Goal: Task Accomplishment & Management: Manage account settings

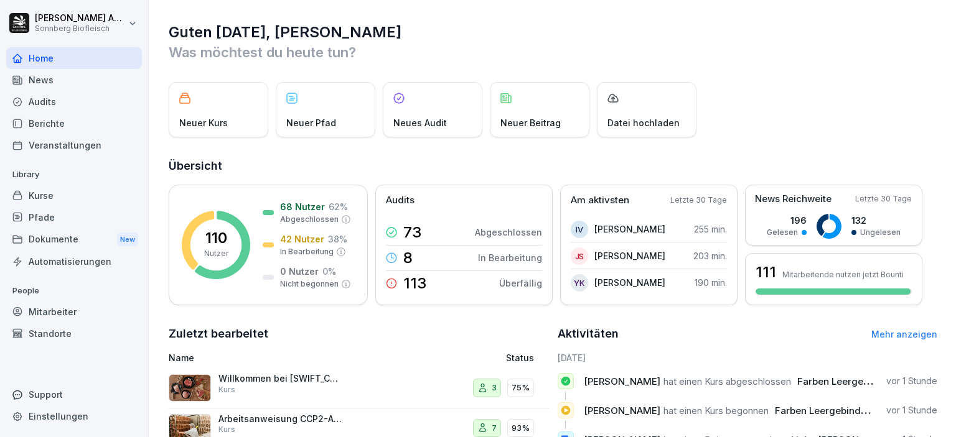
click at [60, 311] on div "Mitarbeiter" at bounding box center [74, 312] width 136 height 22
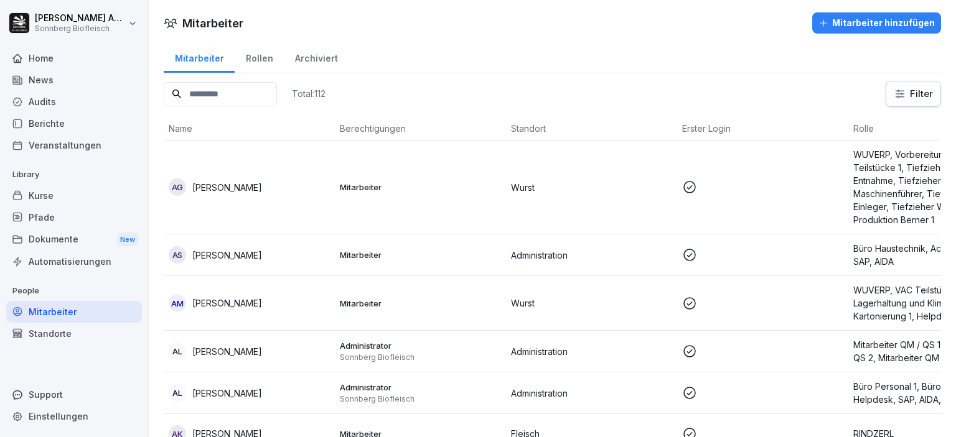
click at [261, 59] on div "Rollen" at bounding box center [259, 57] width 49 height 32
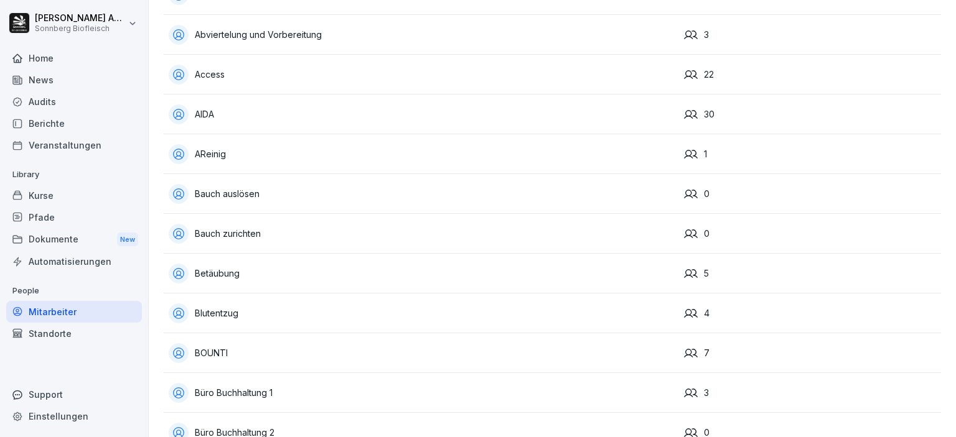
scroll to position [373, 0]
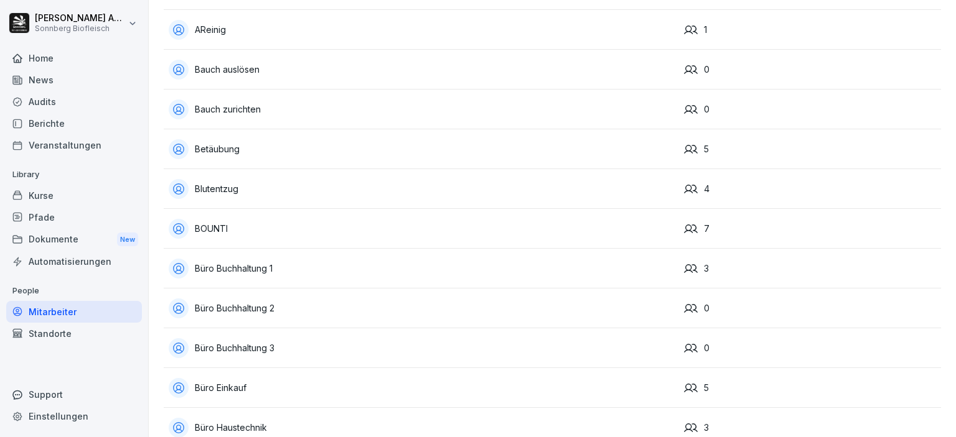
click at [229, 184] on div "Blutentzug" at bounding box center [421, 189] width 505 height 20
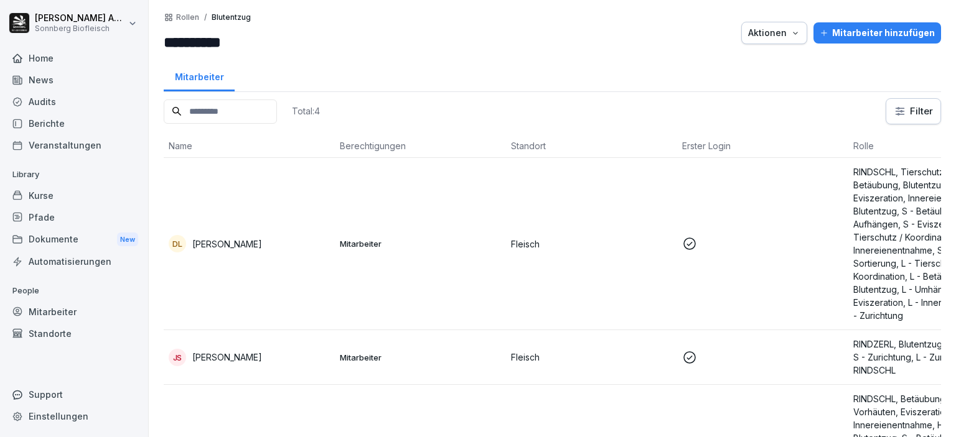
click at [185, 13] on p "Rollen" at bounding box center [187, 17] width 23 height 9
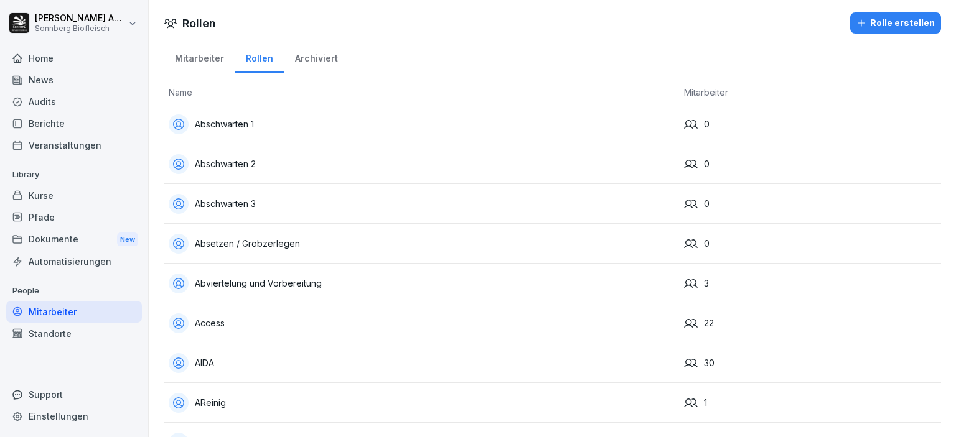
click at [197, 58] on div "Mitarbeiter" at bounding box center [199, 57] width 71 height 32
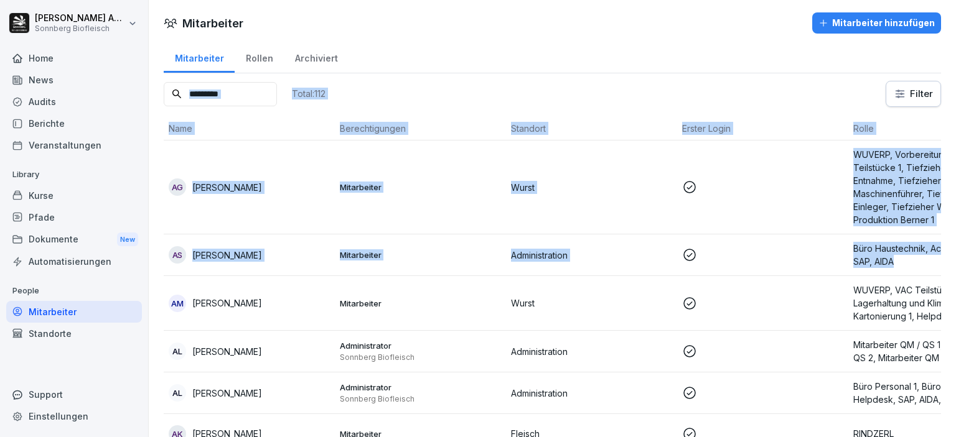
drag, startPoint x: 643, startPoint y: 49, endPoint x: 946, endPoint y: 266, distance: 372.3
click at [953, 266] on div "Mitarbeiter Mitarbeiter hinzufügen Mitarbeiter Rollen Archiviert Total: 112 Fil…" at bounding box center [552, 218] width 807 height 437
click at [577, 58] on div "Mitarbeiter Rollen Archiviert" at bounding box center [552, 57] width 777 height 32
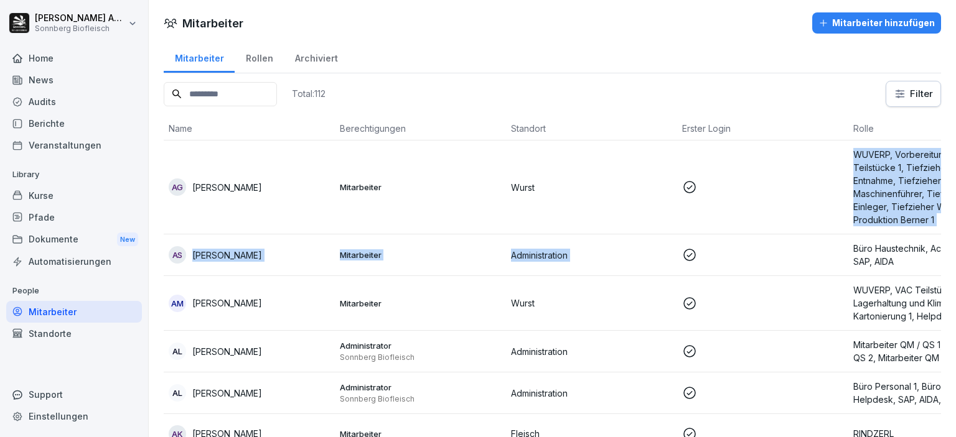
scroll to position [0, 88]
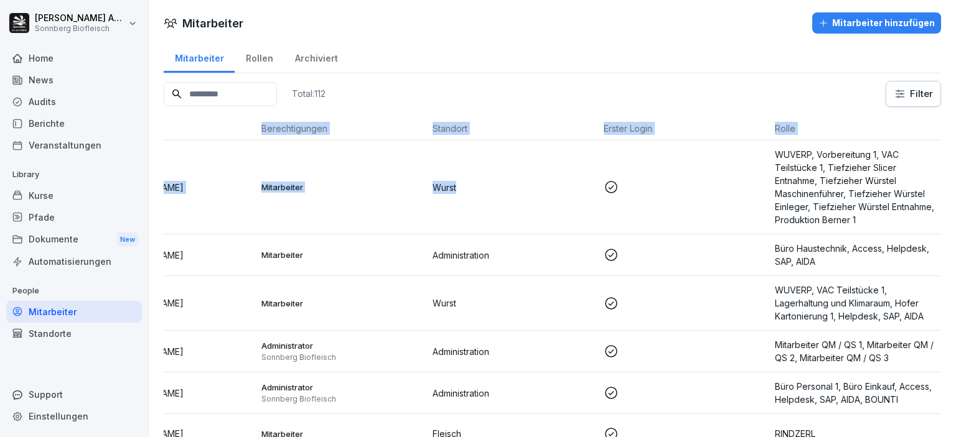
drag, startPoint x: 585, startPoint y: 154, endPoint x: 836, endPoint y: 326, distance: 304.0
click at [955, 280] on div "Mitarbeiter Mitarbeiter hinzufügen Mitarbeiter Rollen Archiviert Total: 112 Fil…" at bounding box center [552, 218] width 807 height 437
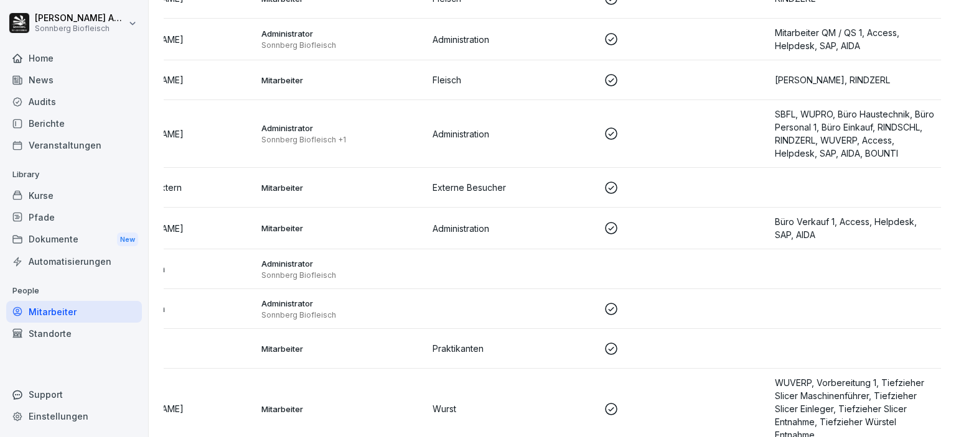
scroll to position [0, 0]
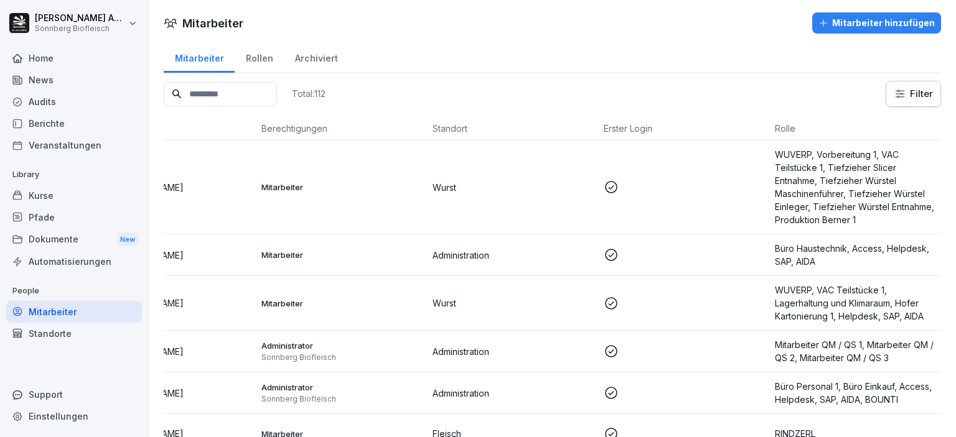
click at [253, 62] on div "Rollen" at bounding box center [259, 57] width 49 height 32
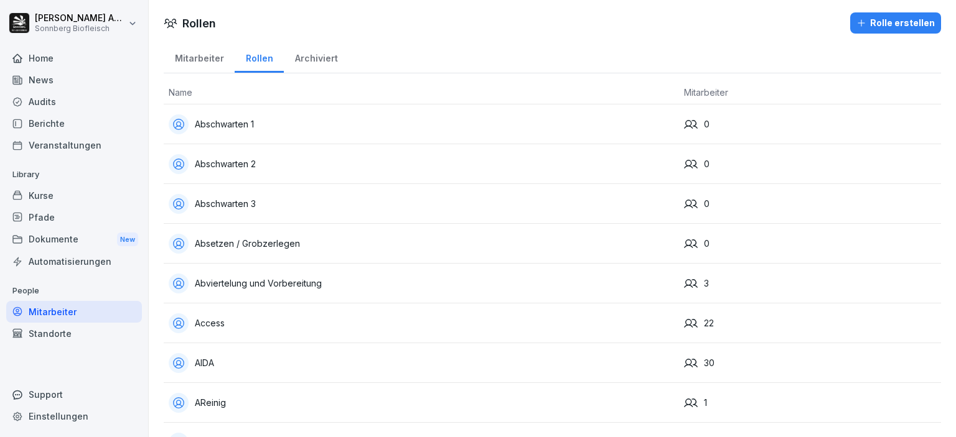
click at [251, 123] on div "Abschwarten 1" at bounding box center [421, 125] width 505 height 20
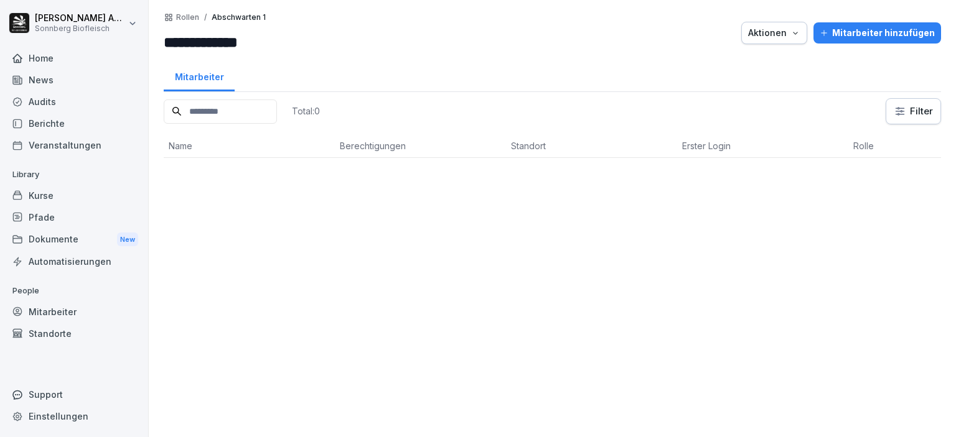
click at [761, 40] on button "Aktionen" at bounding box center [774, 33] width 66 height 22
click at [650, 31] on html "**********" at bounding box center [478, 218] width 956 height 437
click at [75, 67] on div "Home" at bounding box center [74, 58] width 136 height 22
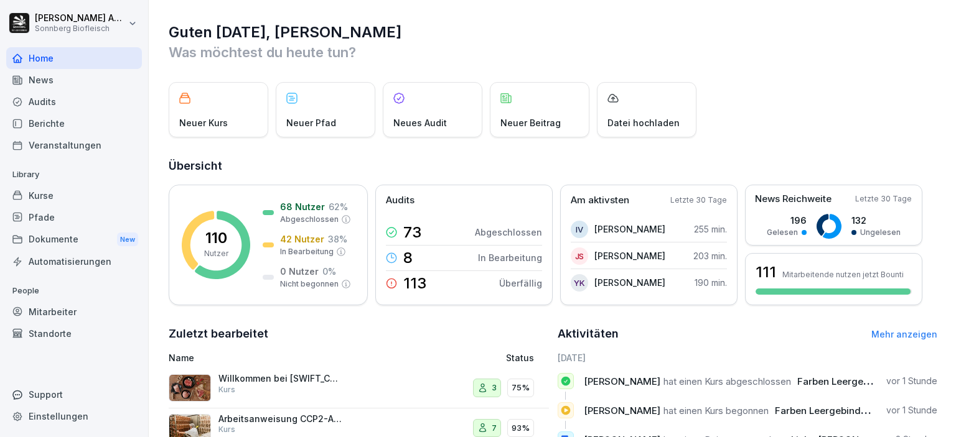
click at [426, 103] on div "Neues Audit" at bounding box center [433, 109] width 100 height 55
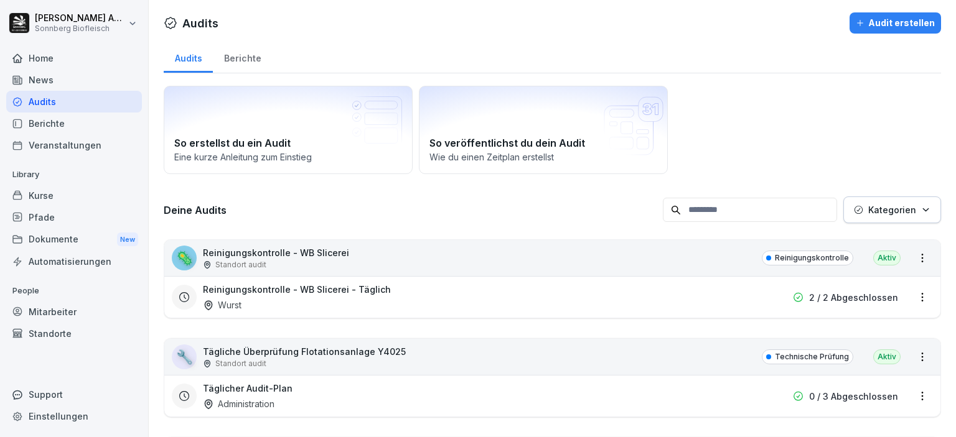
click at [879, 29] on div "Audit erstellen" at bounding box center [895, 23] width 79 height 14
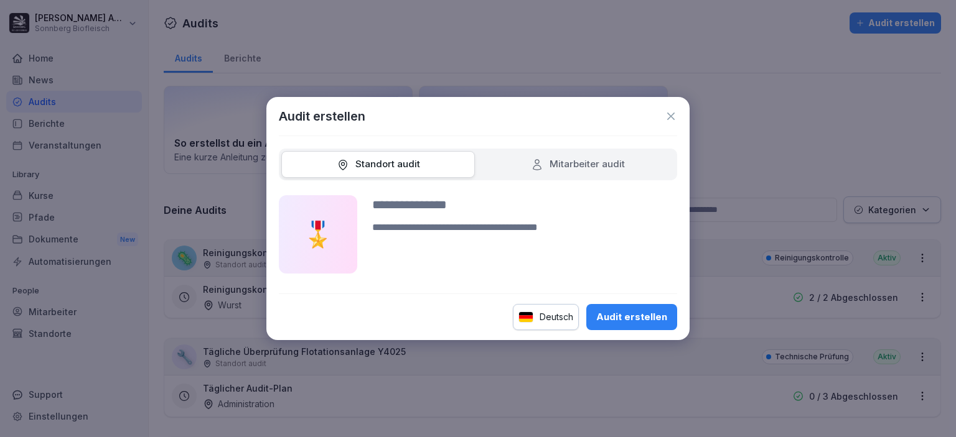
click at [624, 317] on div "Audit erstellen" at bounding box center [631, 318] width 71 height 14
click at [452, 212] on input at bounding box center [524, 204] width 305 height 19
type input "****"
click at [647, 314] on div "Audit erstellen" at bounding box center [631, 318] width 71 height 14
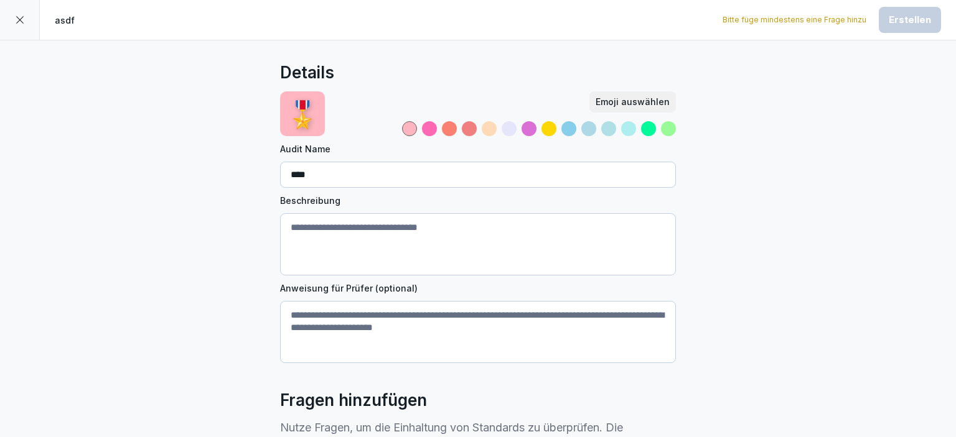
click at [836, 26] on div "Bitte füge mindestens eine Frage hinzu Erstellen" at bounding box center [831, 20] width 218 height 26
click at [13, 16] on div at bounding box center [20, 20] width 40 height 40
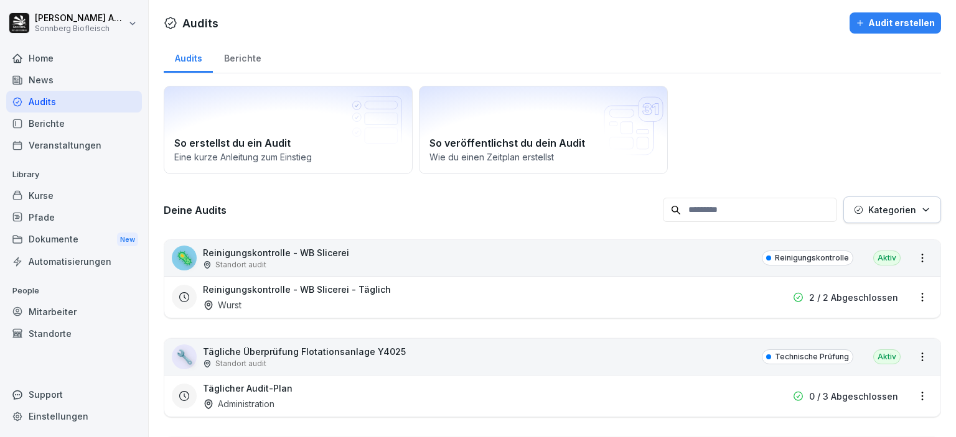
click at [58, 100] on div "Audits" at bounding box center [74, 102] width 136 height 22
click at [65, 196] on div "Kurse" at bounding box center [74, 196] width 136 height 22
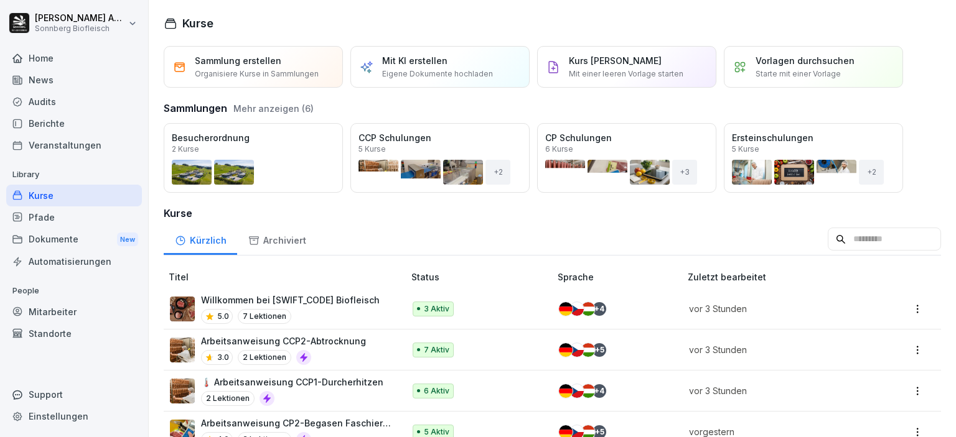
scroll to position [124, 0]
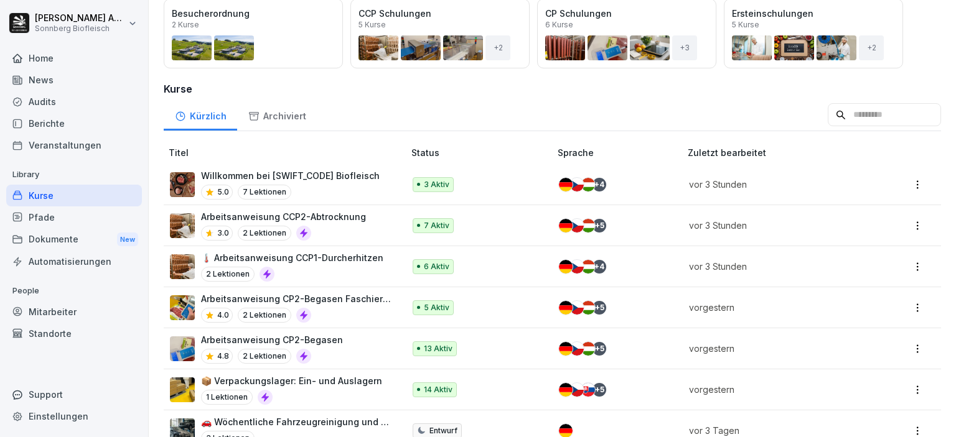
click at [349, 383] on p "📦 Verpackungslager: Ein- und Auslagern" at bounding box center [291, 381] width 181 height 13
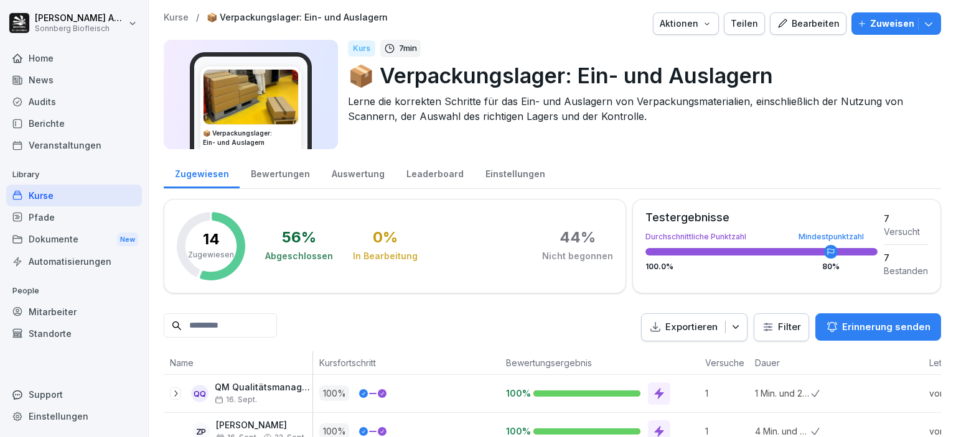
click at [911, 24] on div "Zuweisen" at bounding box center [896, 24] width 77 height 14
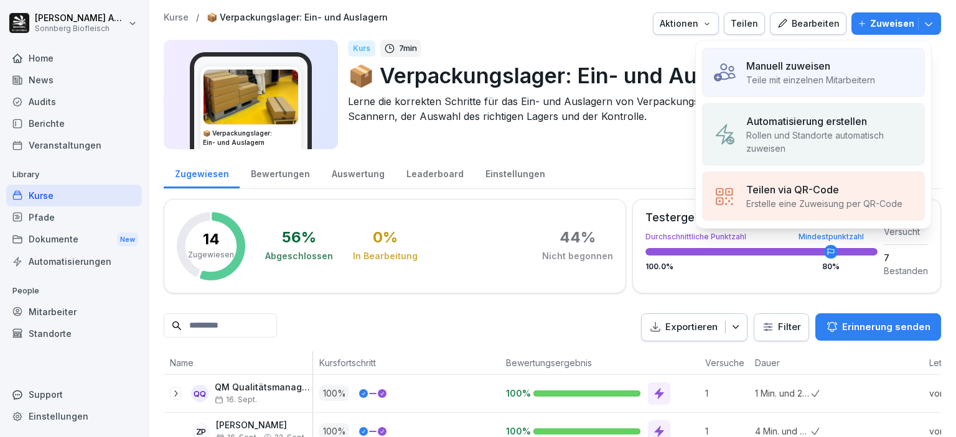
click at [829, 77] on p "Teile mit einzelnen Mitarbeitern" at bounding box center [810, 79] width 129 height 13
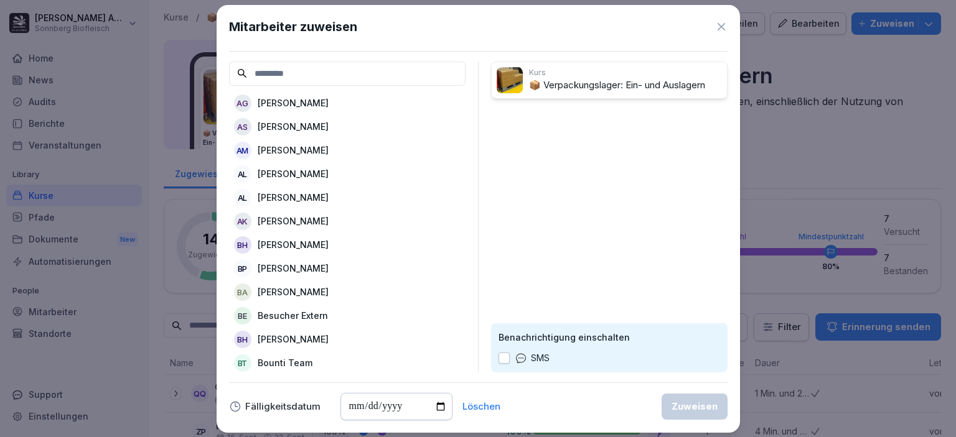
click at [369, 80] on input at bounding box center [347, 74] width 236 height 24
click at [412, 77] on input at bounding box center [347, 74] width 236 height 24
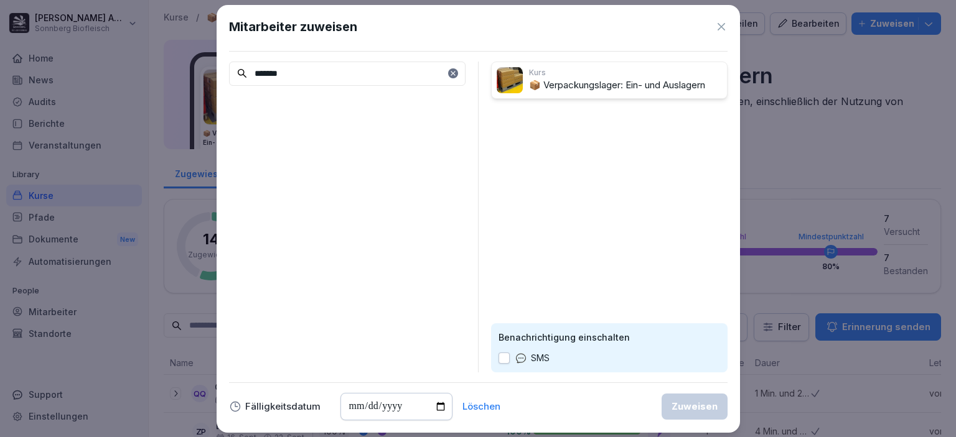
type input "*******"
click at [719, 23] on icon at bounding box center [721, 27] width 12 height 12
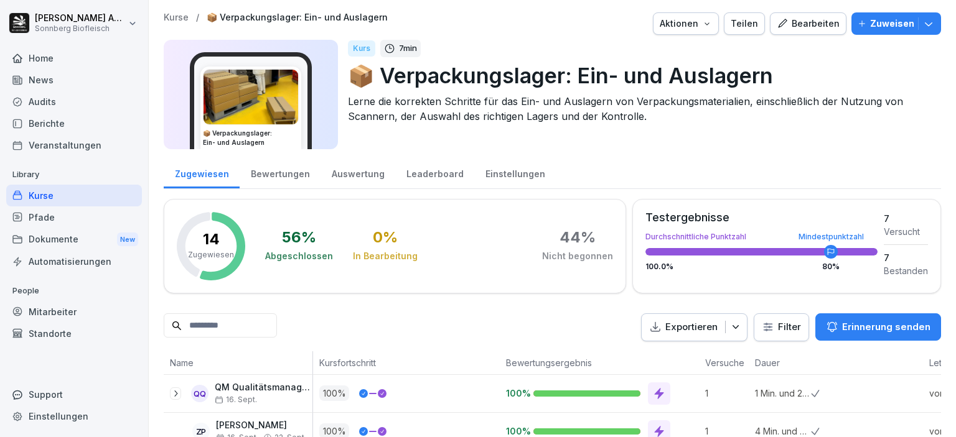
click at [902, 25] on p "Zuweisen" at bounding box center [892, 24] width 44 height 14
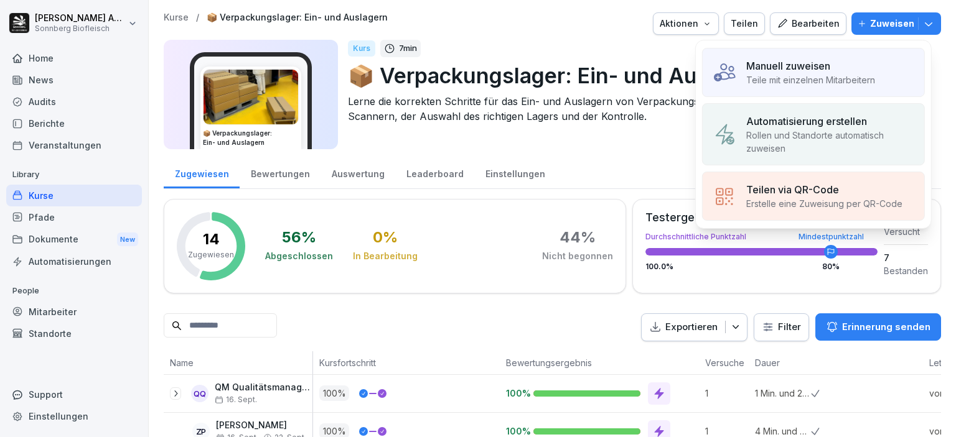
click at [876, 122] on div "Automatisierung erstellen" at bounding box center [830, 121] width 168 height 15
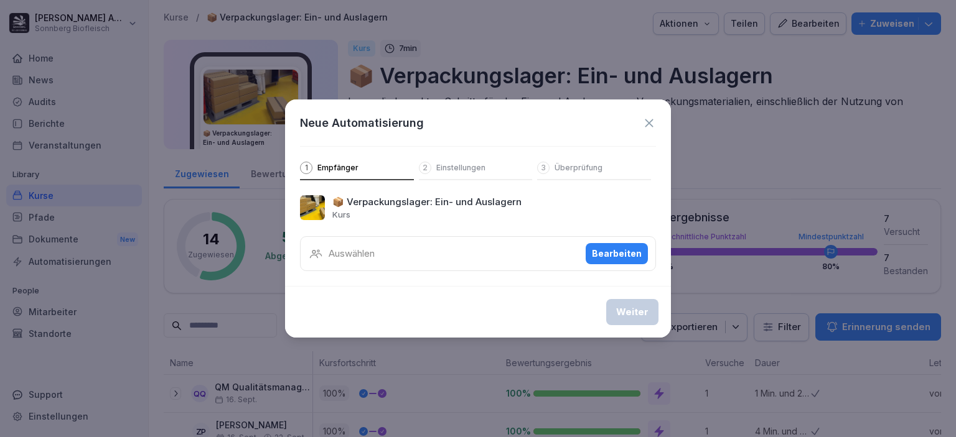
click at [455, 170] on p "Einstellungen" at bounding box center [460, 168] width 49 height 10
click at [603, 256] on div "Bearbeiten" at bounding box center [617, 254] width 50 height 14
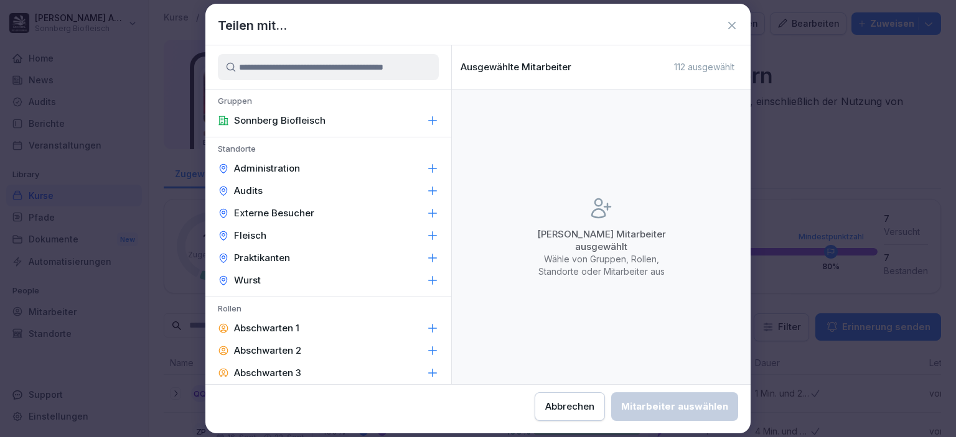
scroll to position [124, 0]
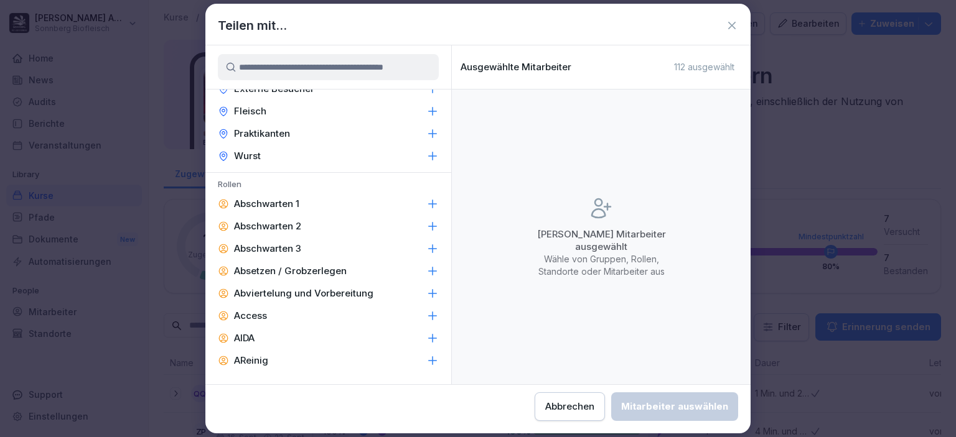
click at [575, 406] on div "Abbrechen" at bounding box center [569, 407] width 49 height 14
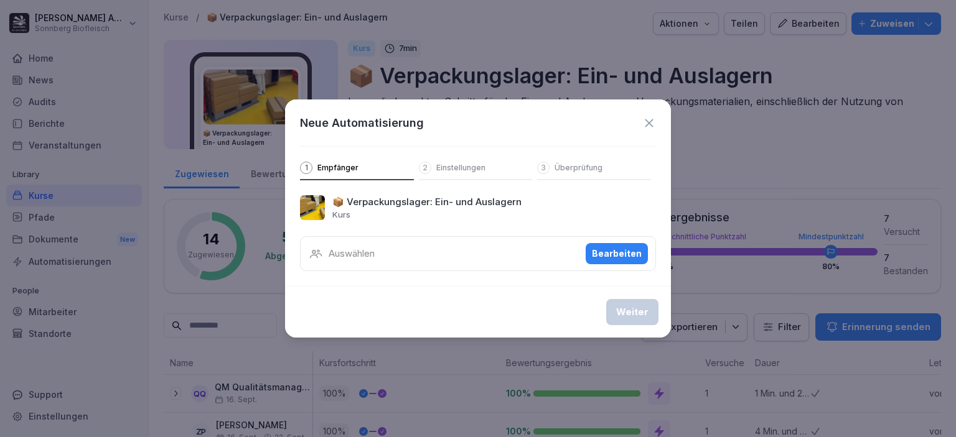
click at [653, 124] on icon at bounding box center [649, 123] width 14 height 14
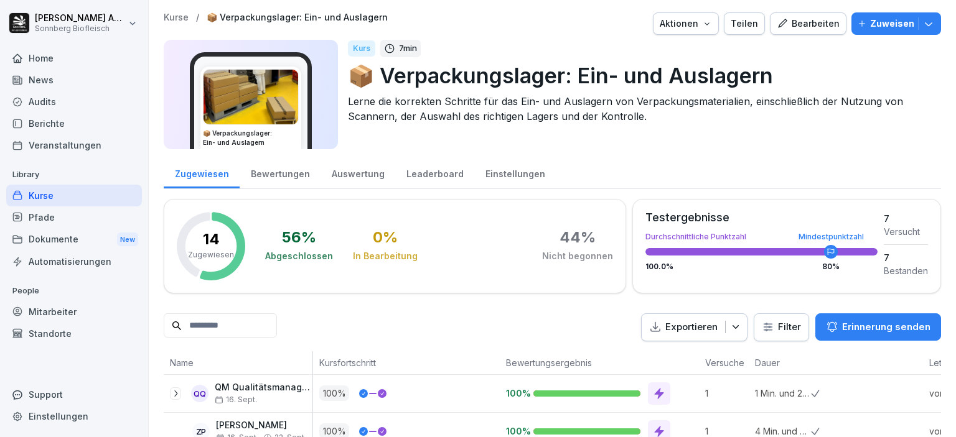
click at [922, 30] on div "Zuweisen" at bounding box center [896, 24] width 77 height 14
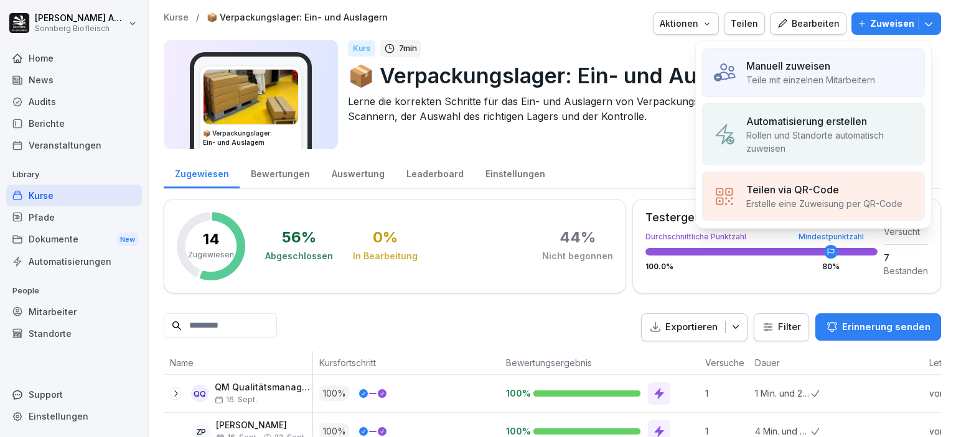
click at [846, 133] on p "Rollen und Standorte automatisch zuweisen" at bounding box center [830, 142] width 168 height 26
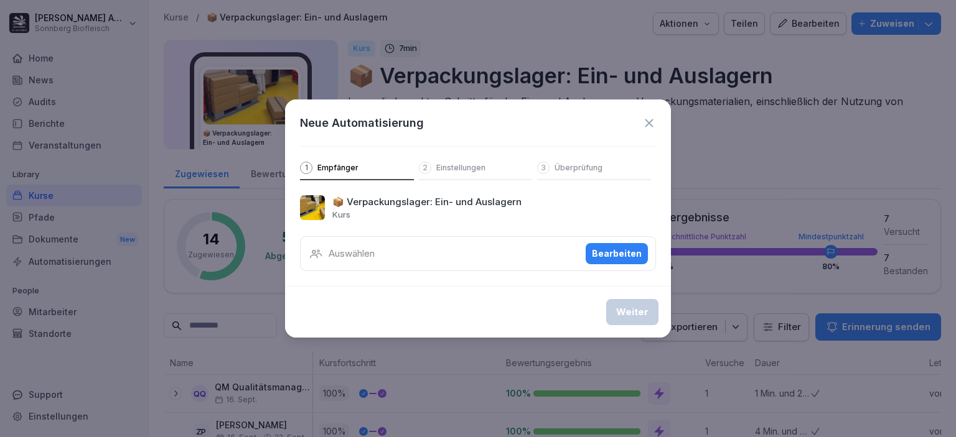
click at [618, 254] on div "Bearbeiten" at bounding box center [617, 254] width 50 height 14
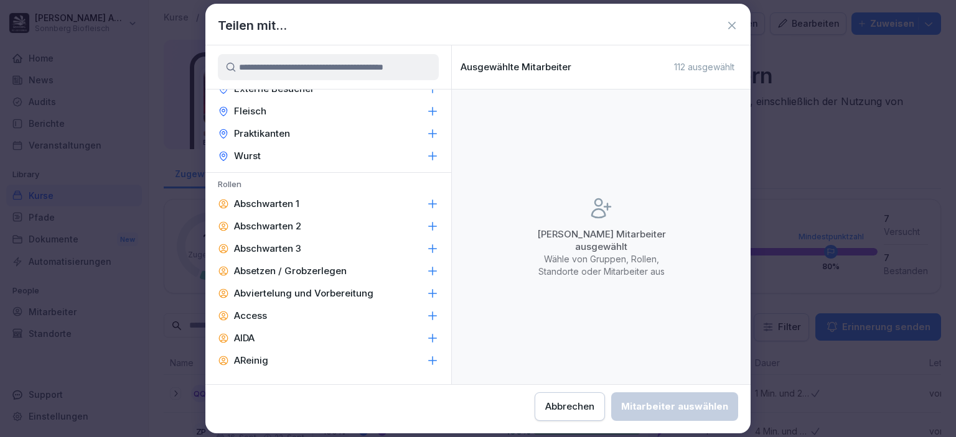
scroll to position [249, 0]
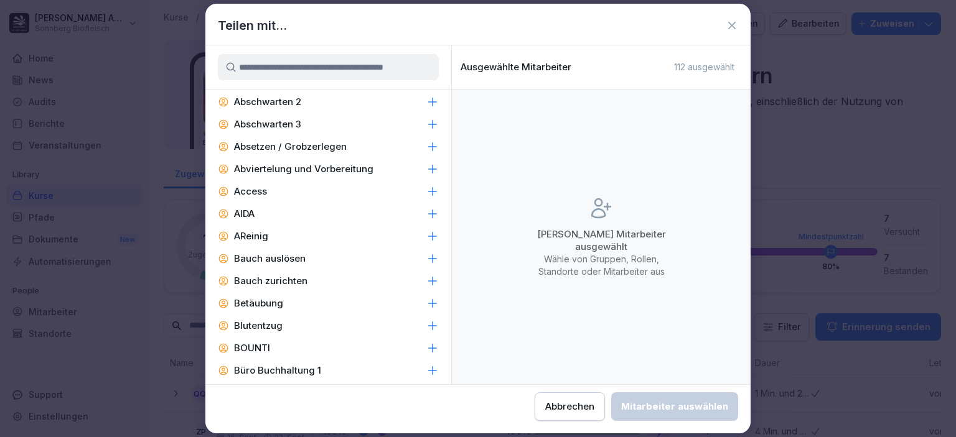
click at [426, 213] on icon at bounding box center [432, 214] width 12 height 12
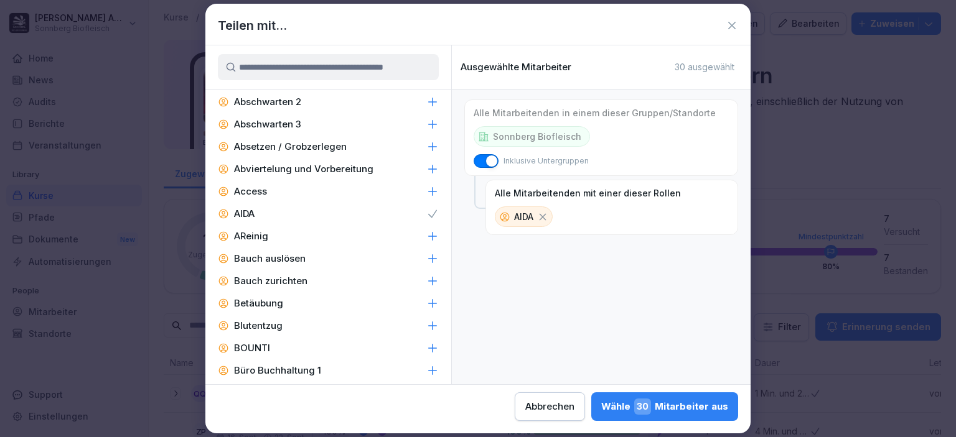
click at [426, 235] on icon at bounding box center [432, 236] width 12 height 12
click at [426, 260] on icon at bounding box center [432, 259] width 12 height 12
click at [429, 281] on icon at bounding box center [433, 282] width 8 height 8
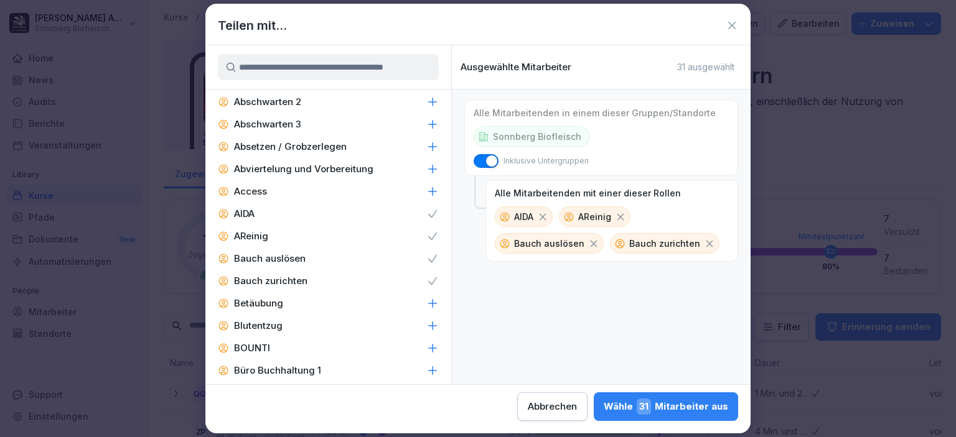
click at [684, 411] on div "Wähle 31 Mitarbeiter aus" at bounding box center [666, 407] width 124 height 16
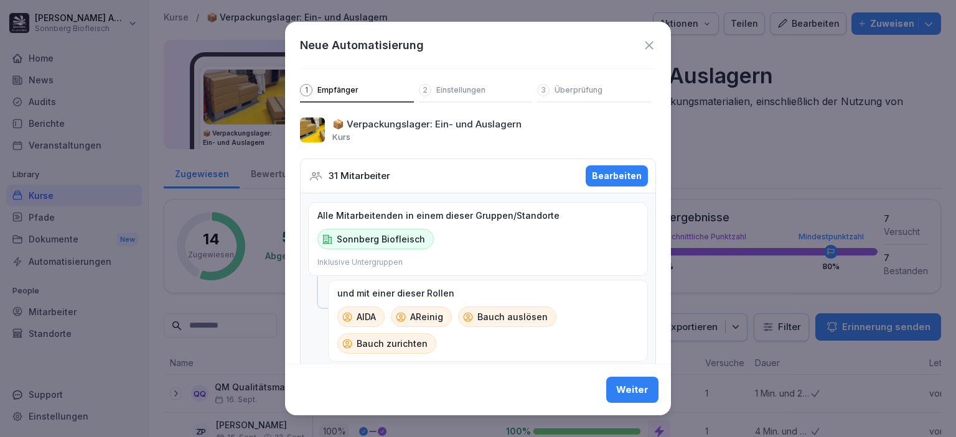
scroll to position [30, 0]
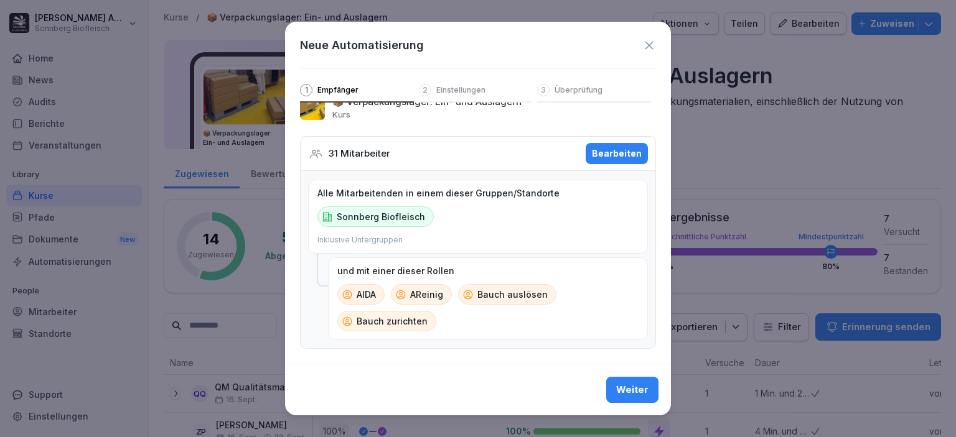
click at [623, 380] on button "Weiter" at bounding box center [632, 390] width 52 height 26
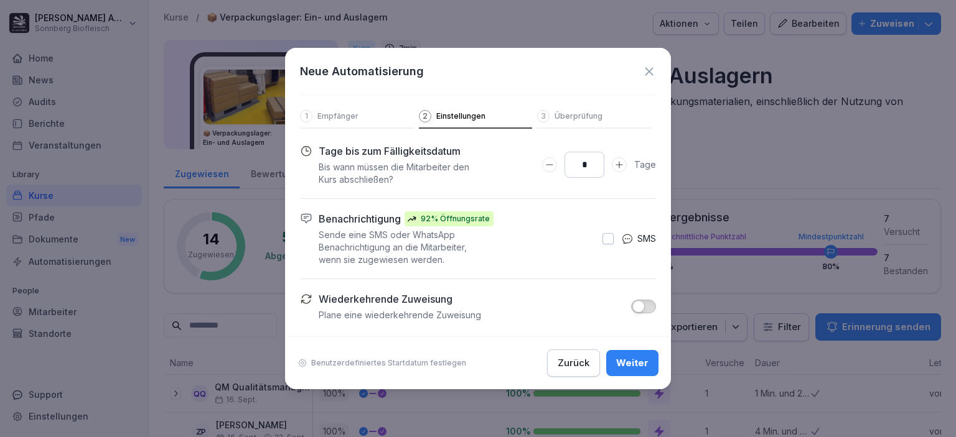
scroll to position [0, 0]
click at [647, 306] on button "button" at bounding box center [643, 307] width 25 height 14
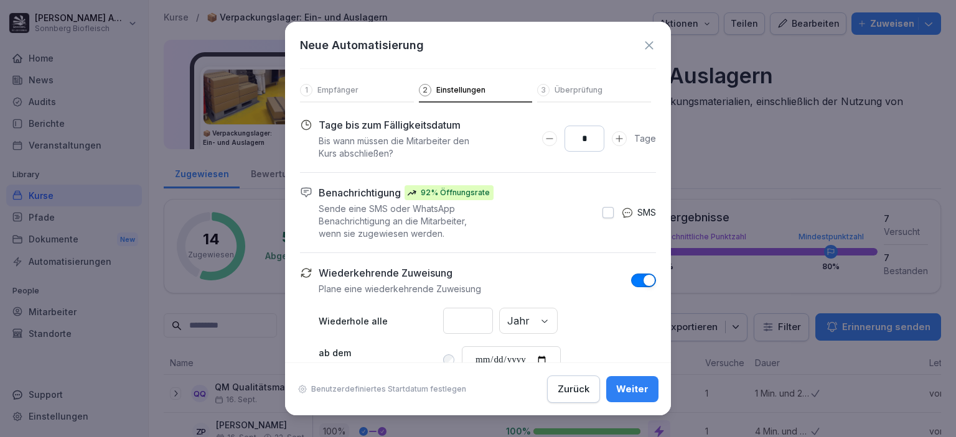
click at [565, 388] on div "Zurück" at bounding box center [574, 390] width 32 height 14
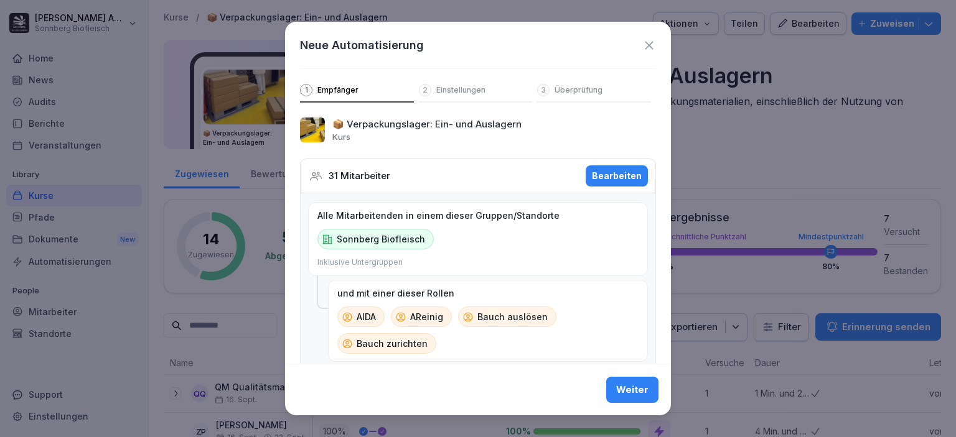
click at [637, 52] on div "Neue Automatisierung" at bounding box center [478, 45] width 356 height 17
click at [645, 47] on icon at bounding box center [649, 45] width 8 height 8
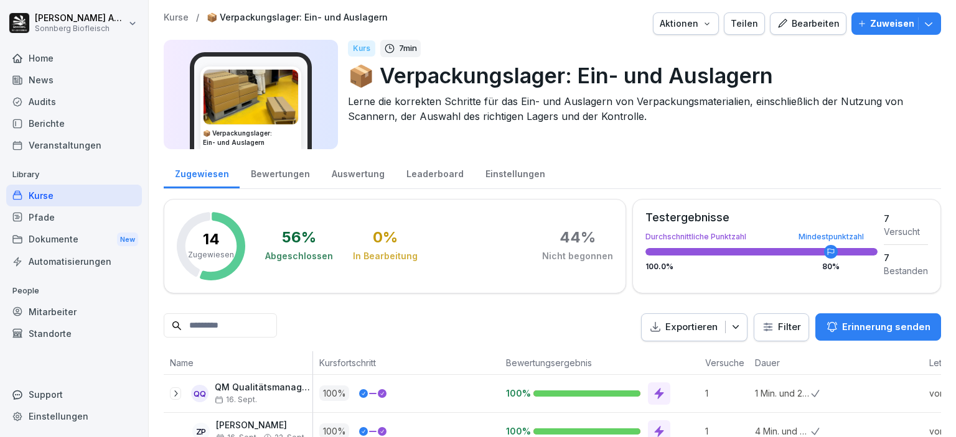
click at [63, 306] on div "Mitarbeiter" at bounding box center [74, 312] width 136 height 22
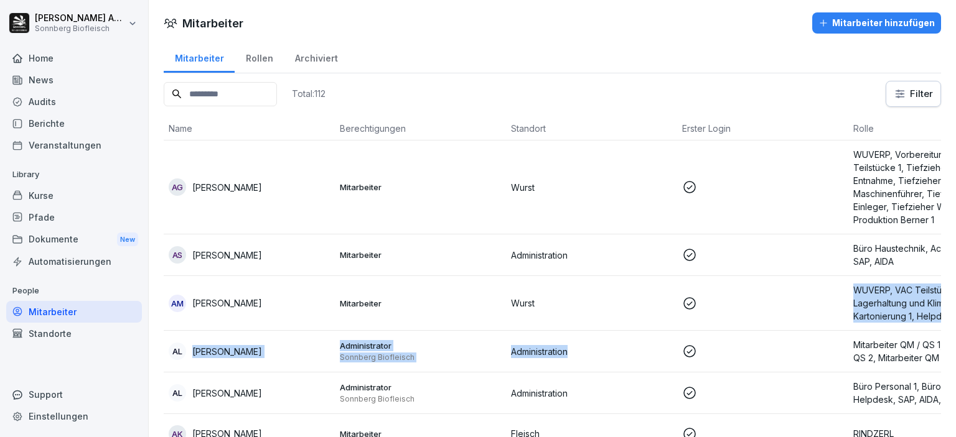
scroll to position [0, 88]
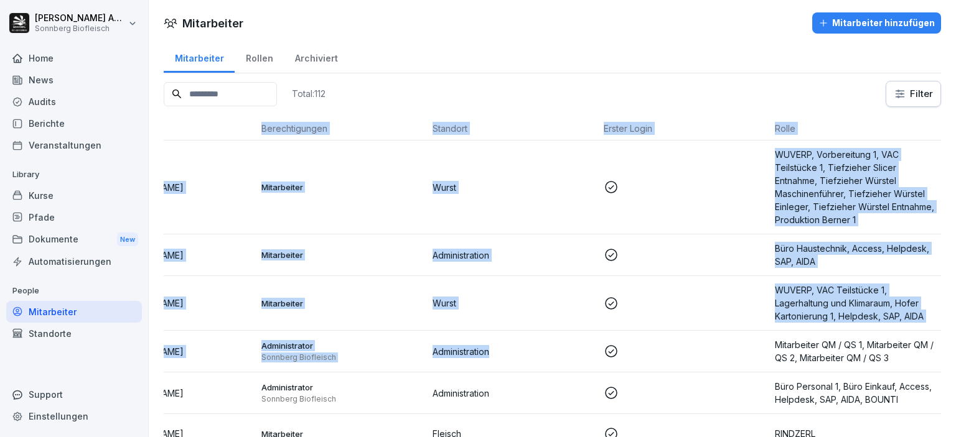
drag, startPoint x: 630, startPoint y: 342, endPoint x: 955, endPoint y: 301, distance: 327.3
click at [955, 301] on div "Mitarbeiter Mitarbeiter hinzufügen Mitarbeiter Rollen Archiviert Total: 112 Fil…" at bounding box center [552, 218] width 807 height 437
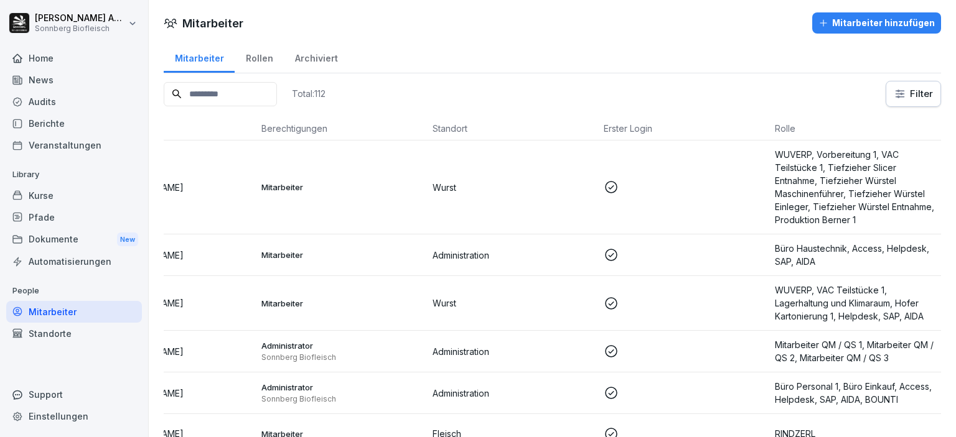
click at [543, 30] on div "Mitarbeiter Mitarbeiter hinzufügen" at bounding box center [552, 22] width 807 height 21
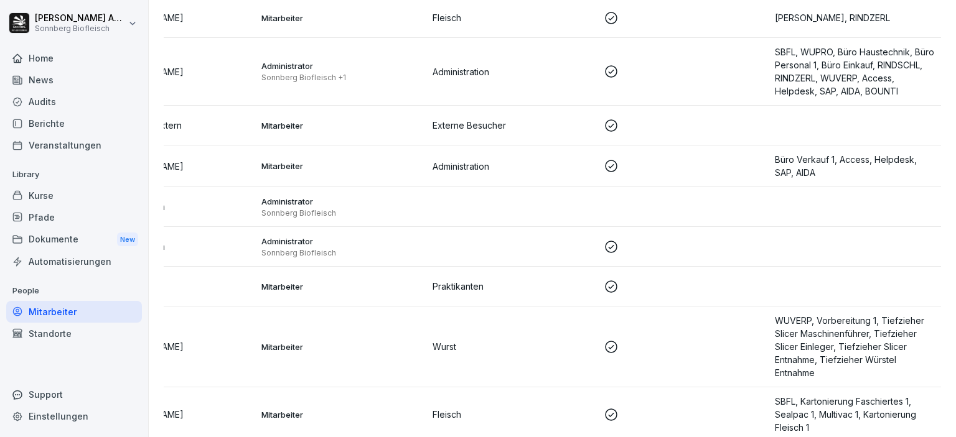
scroll to position [0, 0]
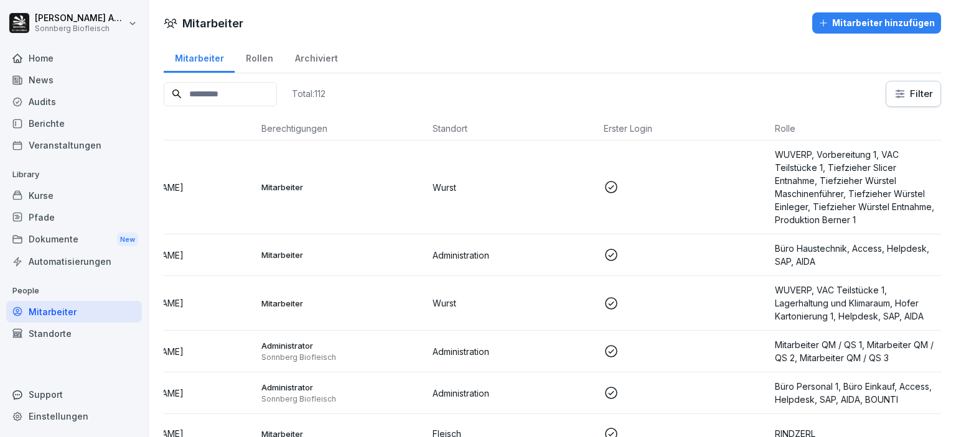
click at [269, 63] on div "Rollen" at bounding box center [259, 57] width 49 height 32
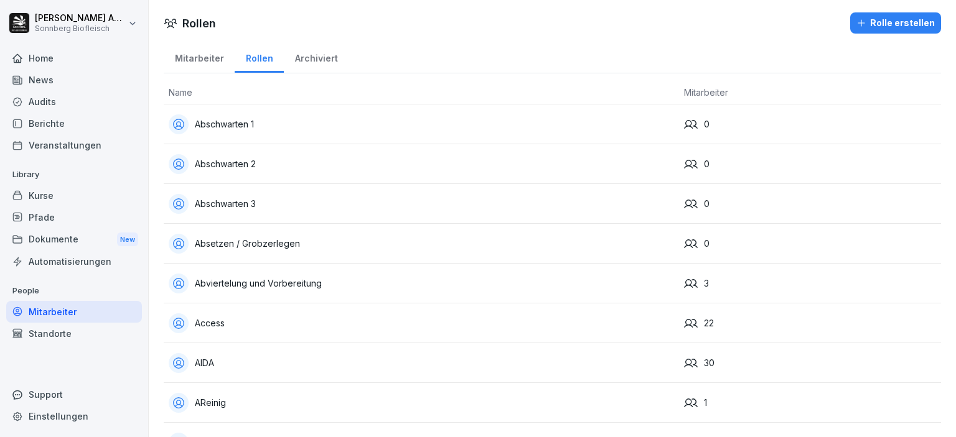
scroll to position [249, 0]
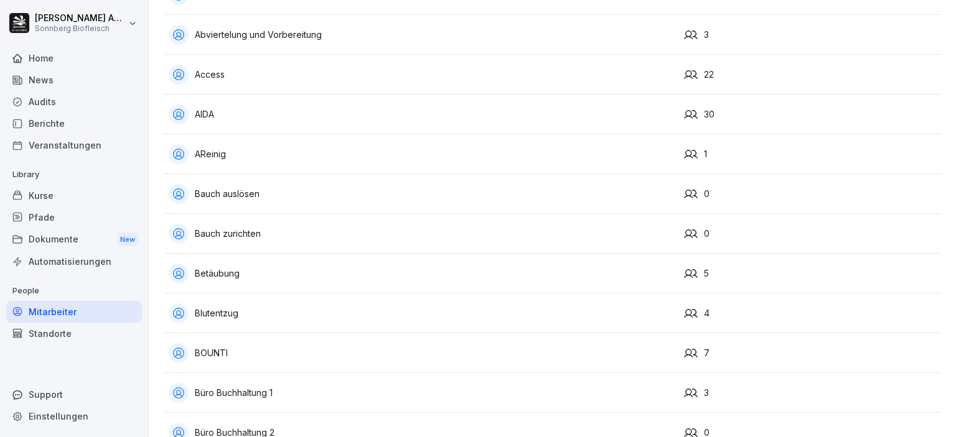
click at [296, 275] on div "Betäubung" at bounding box center [421, 274] width 505 height 20
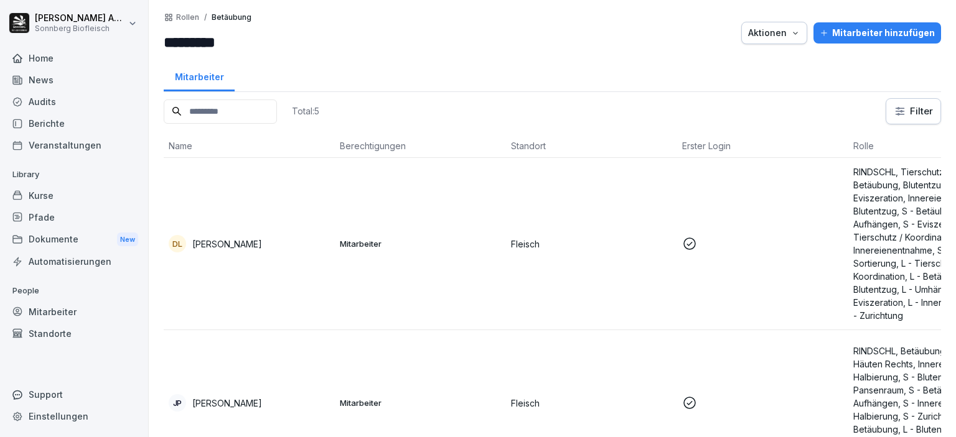
click at [781, 42] on button "Aktionen" at bounding box center [774, 33] width 66 height 22
click at [484, 31] on html "[PERSON_NAME] Biofleisch Home News Audits Berichte Veranstaltungen Library Kurs…" at bounding box center [478, 218] width 956 height 437
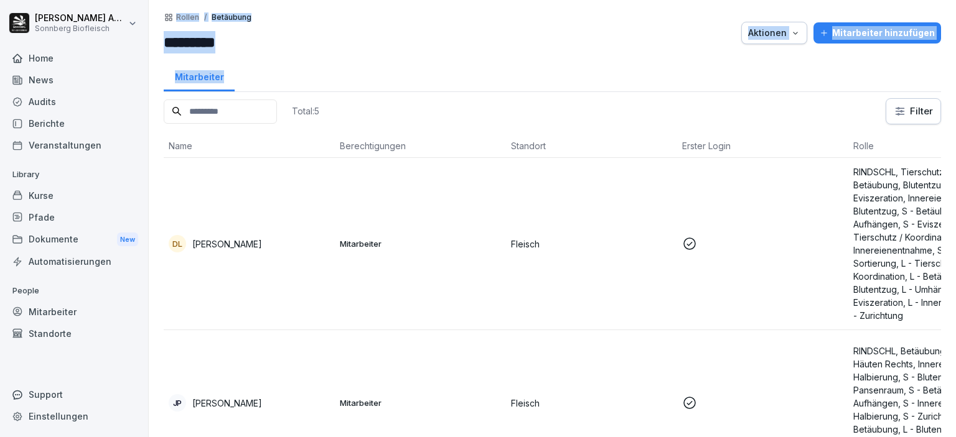
drag, startPoint x: 560, startPoint y: 83, endPoint x: 168, endPoint y: 9, distance: 398.9
click at [168, 9] on div "Rollen / Betäubung ********* Aktionen Mitarbeiter hinzufügen Mitarbeiter Total:…" at bounding box center [552, 218] width 807 height 437
click at [469, 38] on div at bounding box center [527, 32] width 416 height 41
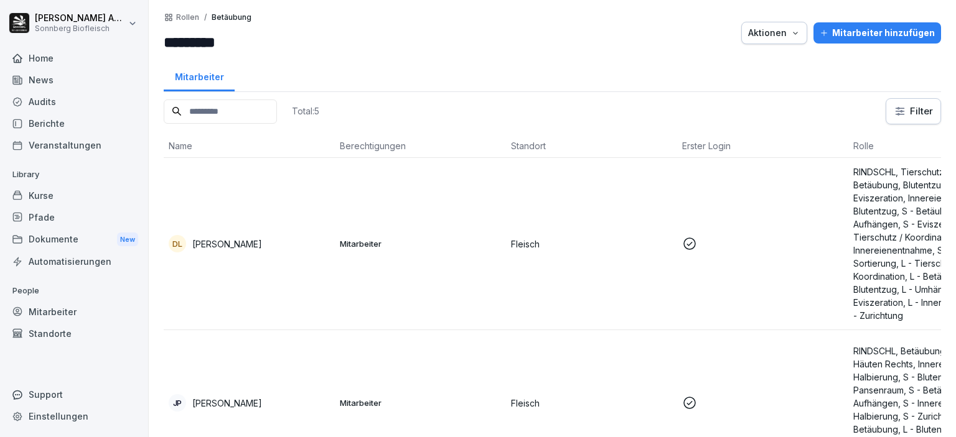
click at [187, 14] on p "Rollen" at bounding box center [187, 17] width 23 height 9
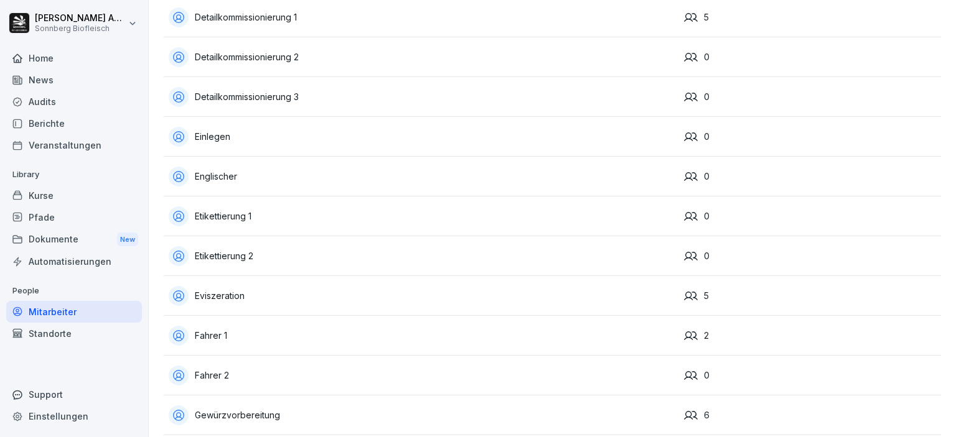
scroll to position [1120, 0]
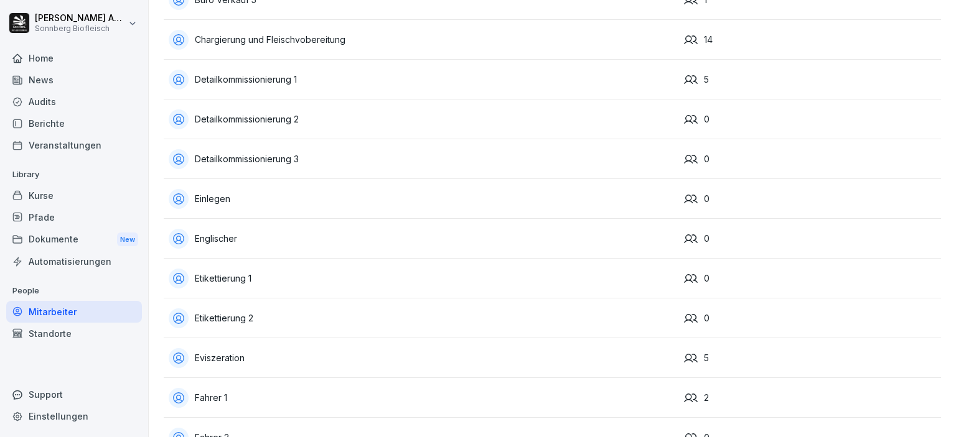
click at [330, 73] on div "Detailkommissionierung 1" at bounding box center [421, 80] width 505 height 20
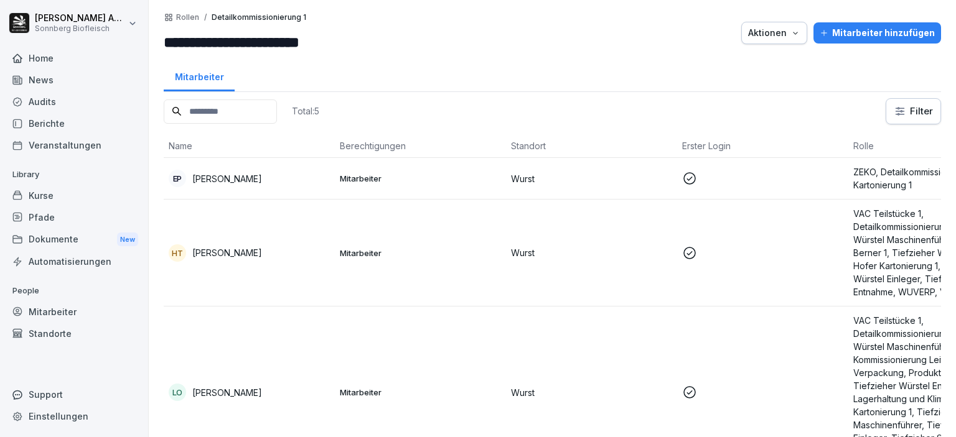
click at [189, 14] on p "Rollen" at bounding box center [187, 17] width 23 height 9
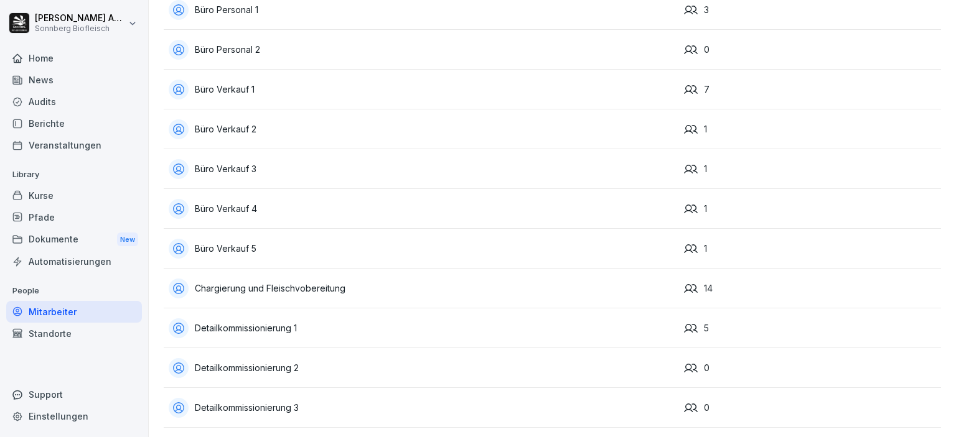
scroll to position [933, 0]
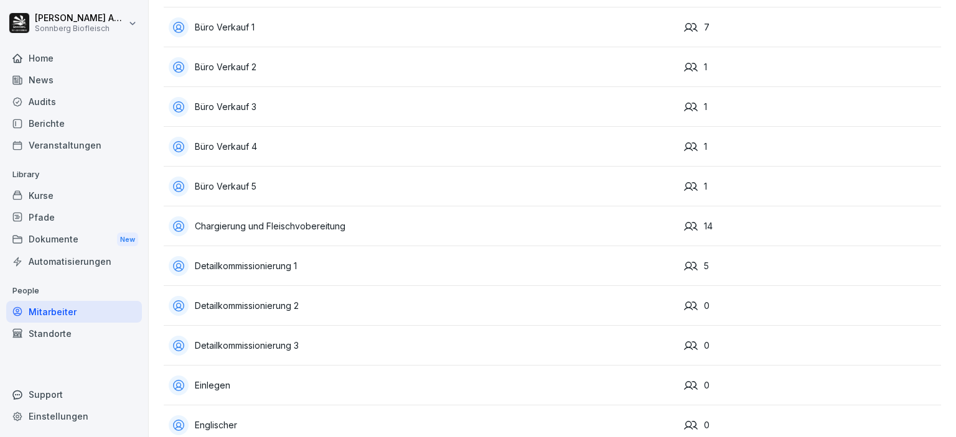
click at [319, 138] on div "Büro Verkauf 4" at bounding box center [421, 147] width 505 height 20
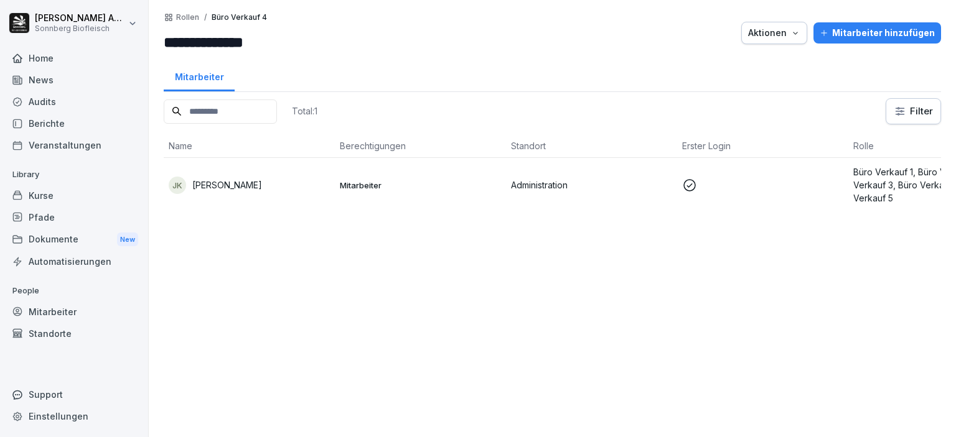
click at [187, 17] on p "Rollen" at bounding box center [187, 17] width 23 height 9
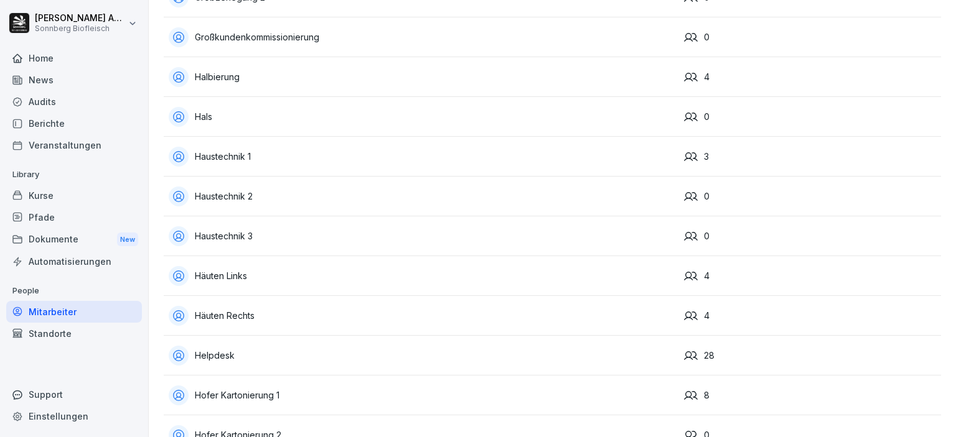
scroll to position [1742, 0]
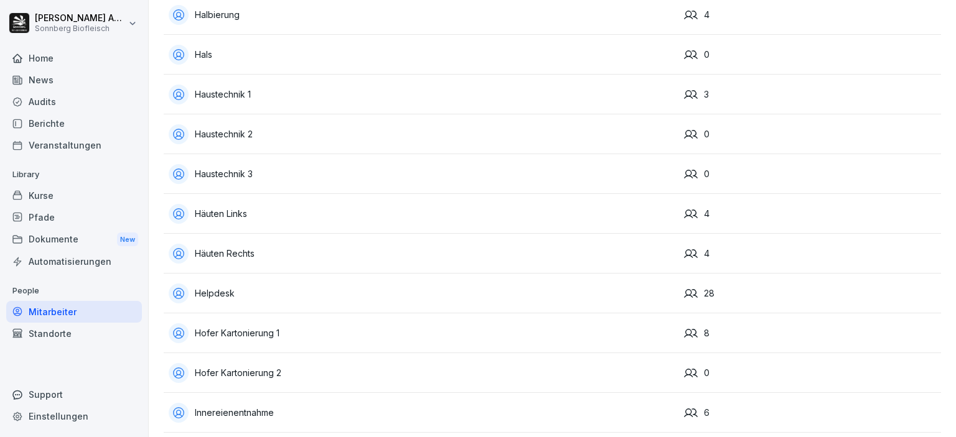
click at [58, 316] on div "Mitarbeiter" at bounding box center [74, 312] width 136 height 22
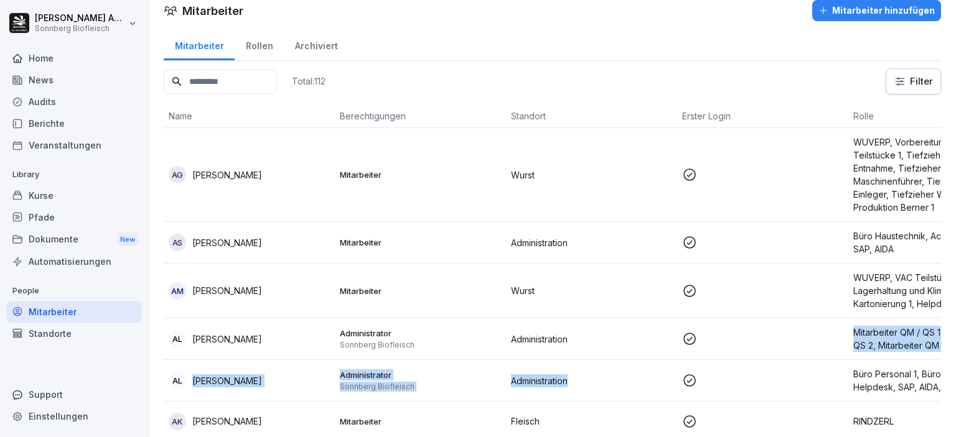
scroll to position [0, 88]
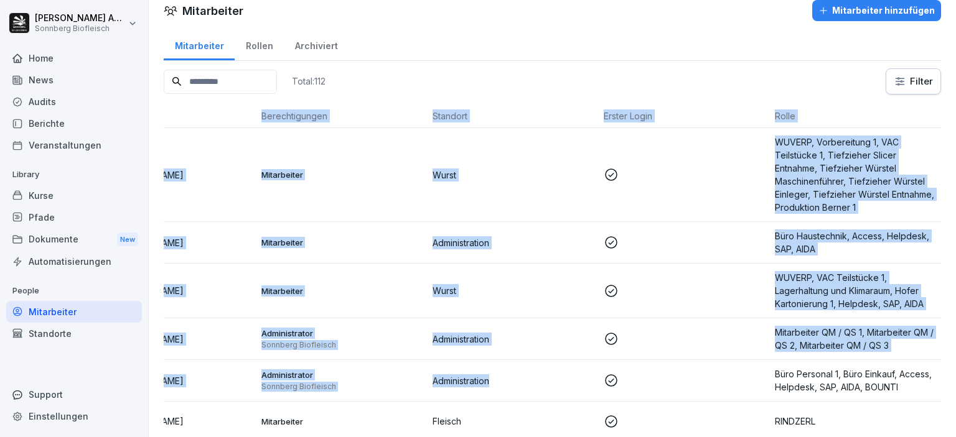
drag, startPoint x: 672, startPoint y: 365, endPoint x: 955, endPoint y: 303, distance: 289.9
click at [955, 303] on div "Mitarbeiter Mitarbeiter hinzufügen Mitarbeiter Rollen Archiviert Total: 112 Fil…" at bounding box center [552, 218] width 807 height 437
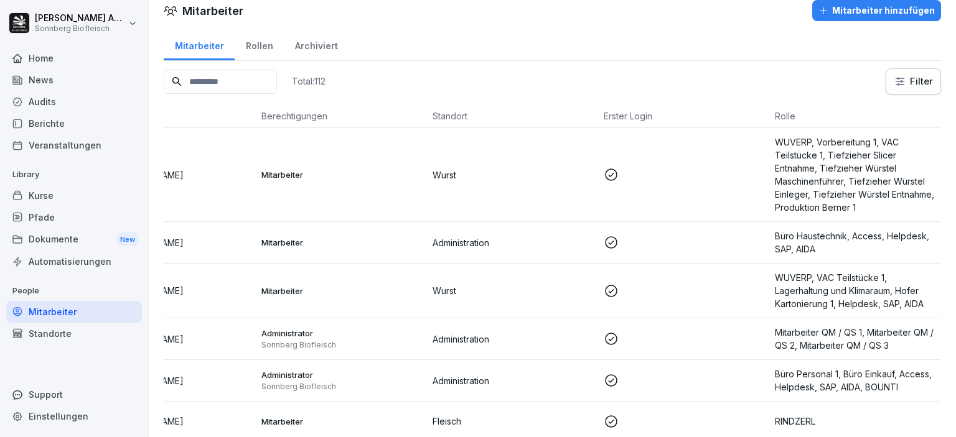
click at [668, 269] on td at bounding box center [684, 291] width 171 height 55
click at [668, 269] on div at bounding box center [478, 218] width 956 height 437
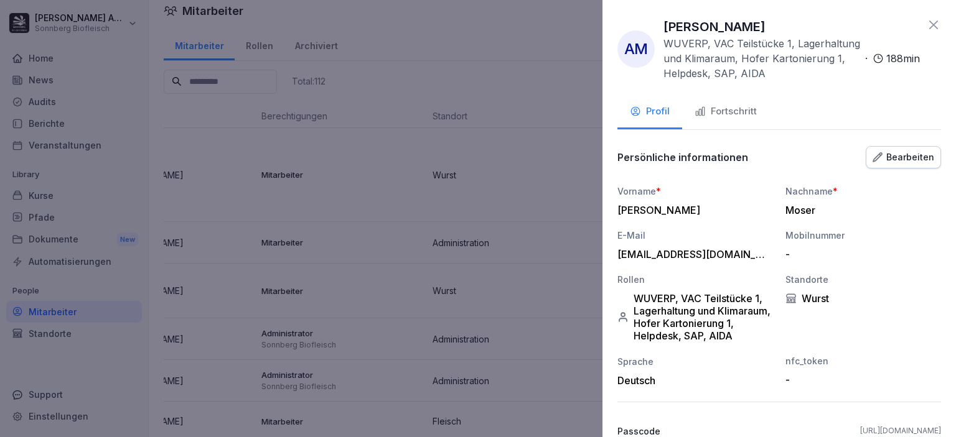
click at [927, 22] on icon at bounding box center [933, 24] width 15 height 15
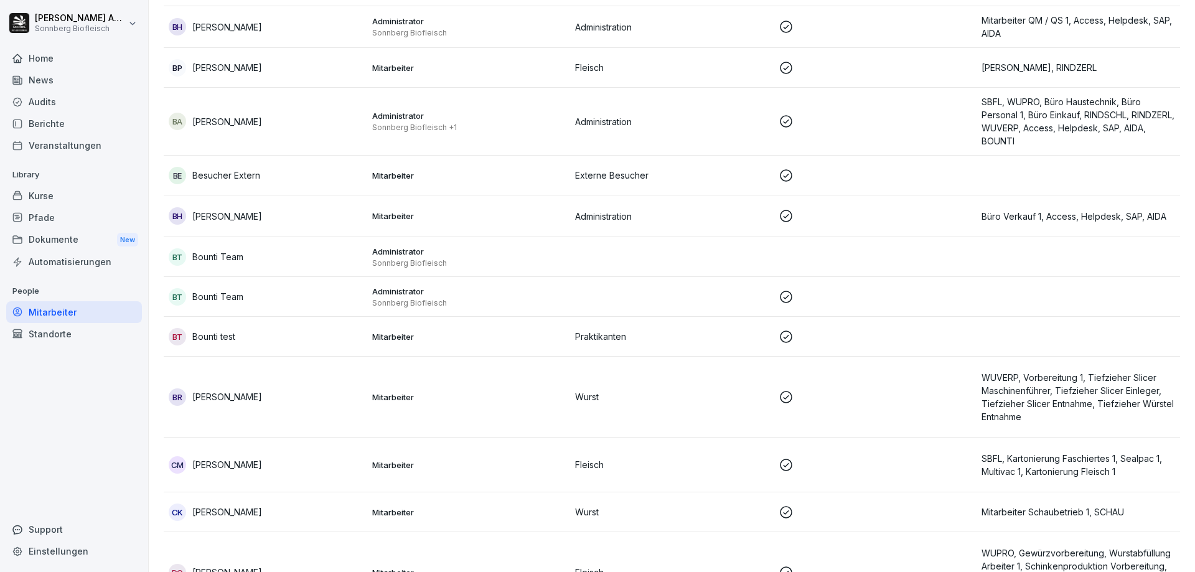
scroll to position [0, 0]
